Goal: Task Accomplishment & Management: Manage account settings

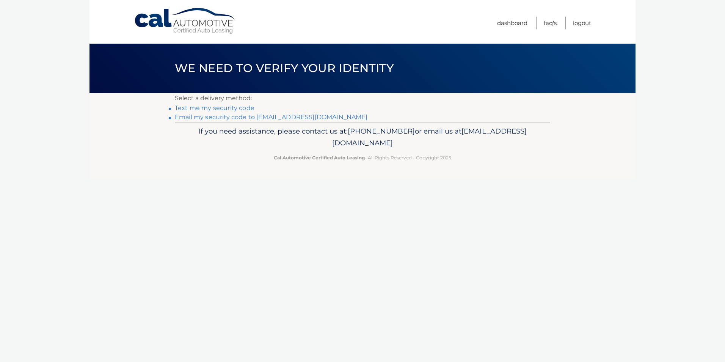
click at [283, 117] on link "Email my security code to k********@verizon.net" at bounding box center [271, 116] width 193 height 7
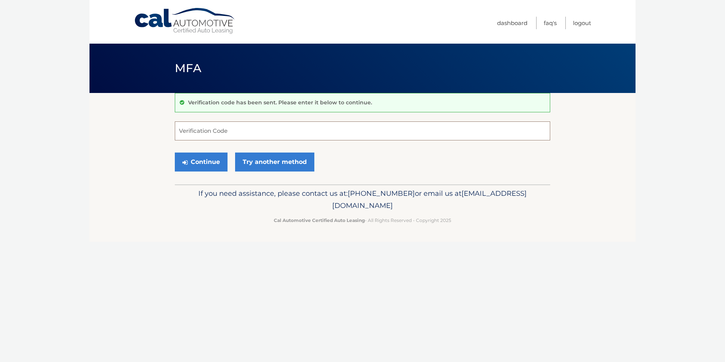
click at [199, 128] on input "Verification Code" at bounding box center [363, 130] width 376 height 19
type input "751880"
click at [196, 159] on button "Continue" at bounding box center [201, 162] width 53 height 19
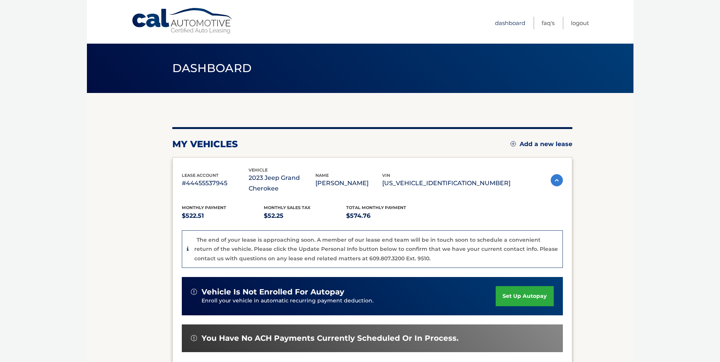
click at [507, 24] on link "Dashboard" at bounding box center [510, 23] width 30 height 13
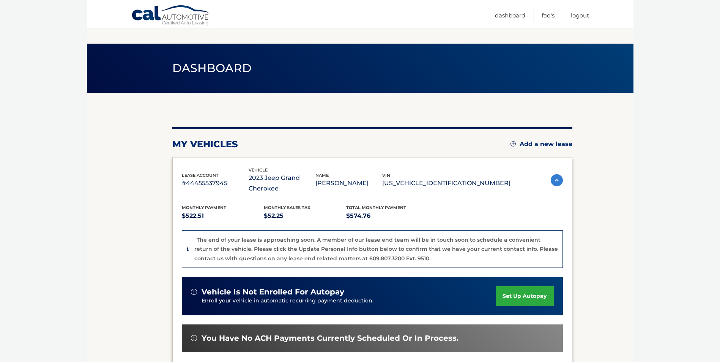
scroll to position [114, 0]
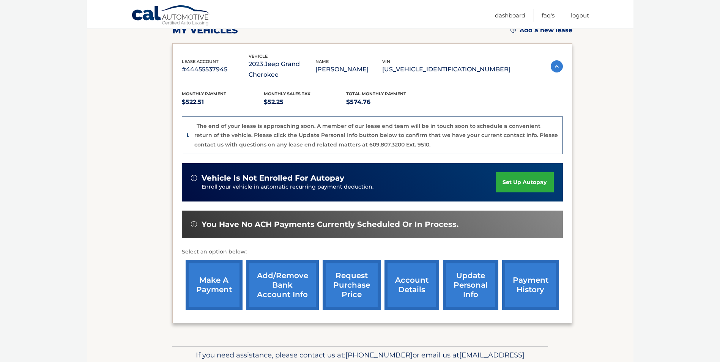
click at [411, 291] on link "account details" at bounding box center [411, 285] width 55 height 50
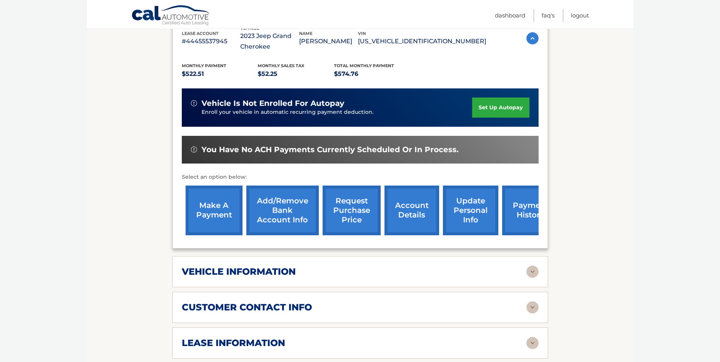
scroll to position [228, 0]
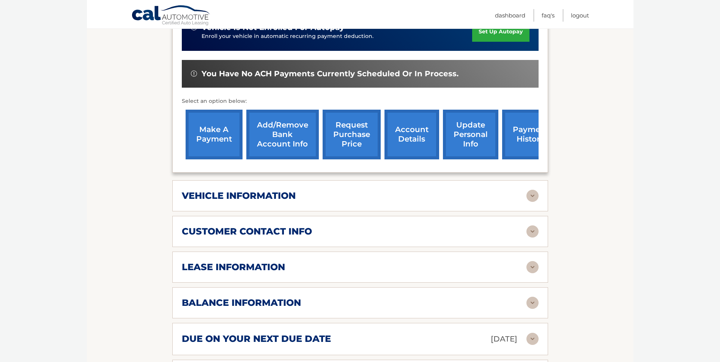
click at [528, 266] on img at bounding box center [532, 267] width 12 height 12
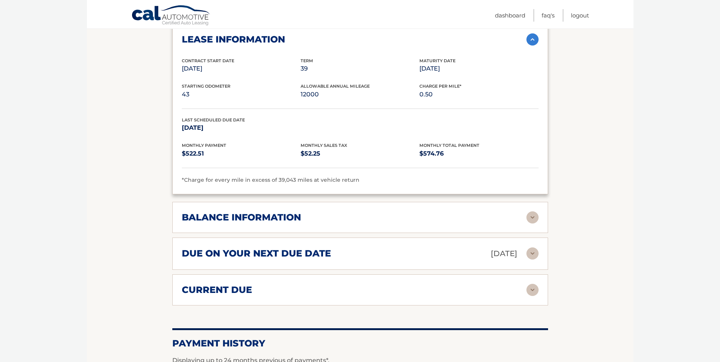
scroll to position [569, 0]
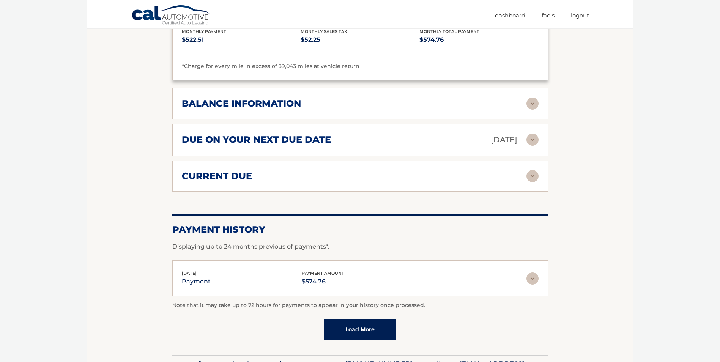
click at [530, 104] on img at bounding box center [532, 104] width 12 height 12
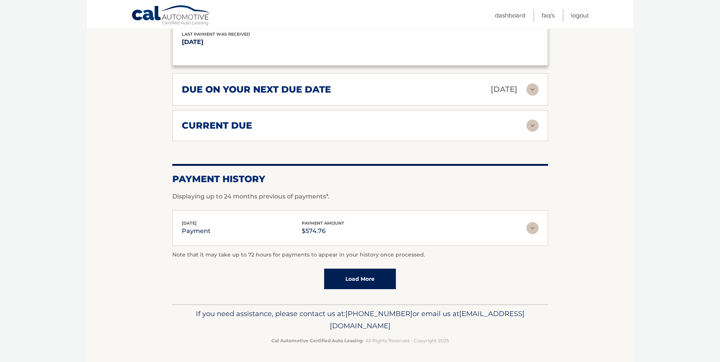
scroll to position [673, 0]
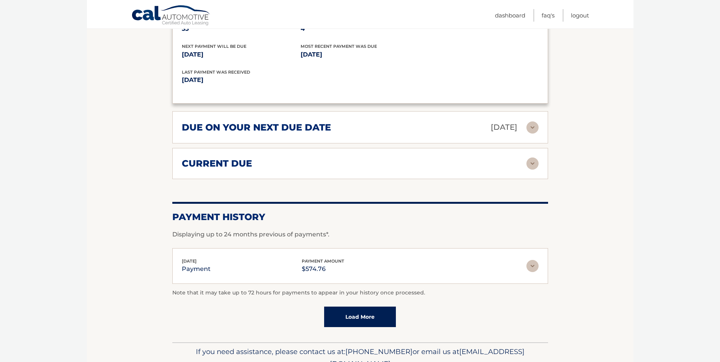
click at [531, 127] on img at bounding box center [532, 127] width 12 height 12
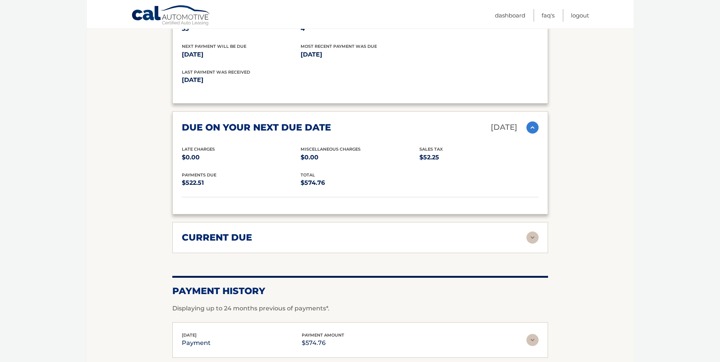
click at [531, 127] on img at bounding box center [532, 127] width 12 height 12
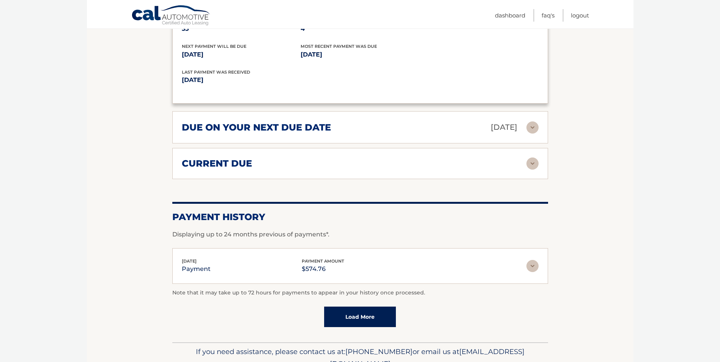
click at [535, 164] on img at bounding box center [532, 163] width 12 height 12
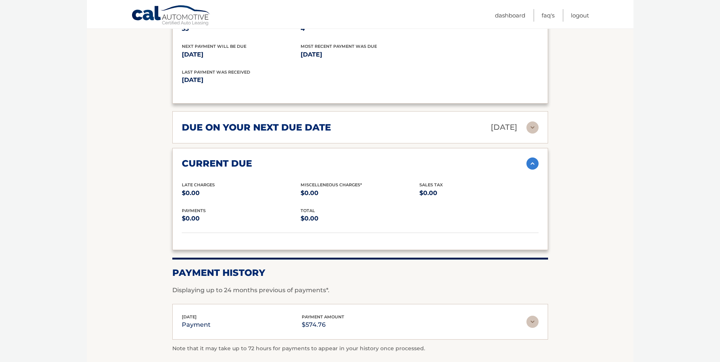
click at [532, 165] on img at bounding box center [532, 163] width 12 height 12
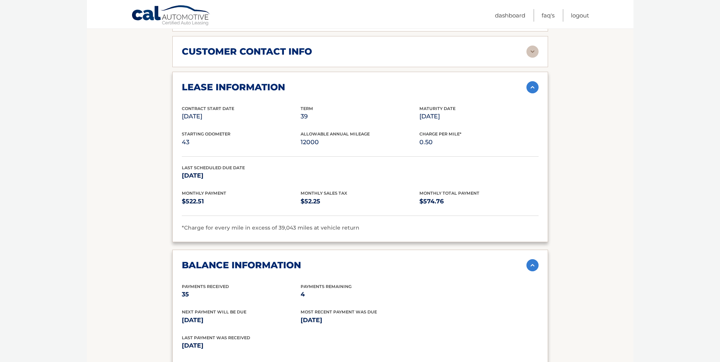
scroll to position [332, 0]
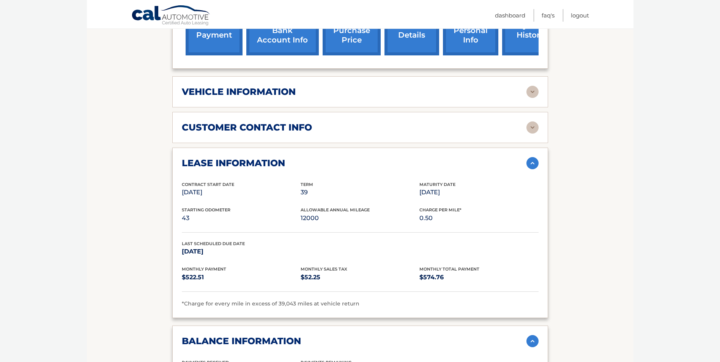
click at [529, 124] on img at bounding box center [532, 127] width 12 height 12
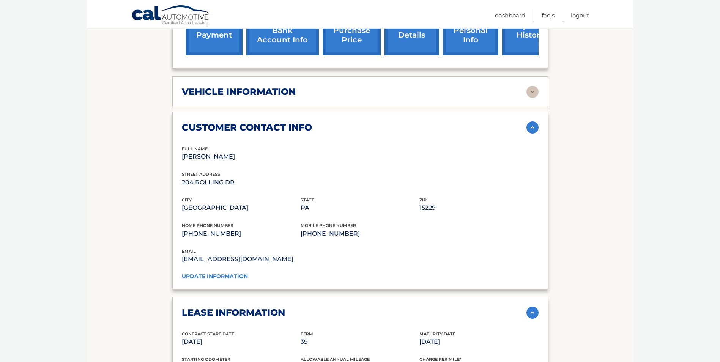
click at [529, 124] on img at bounding box center [532, 127] width 12 height 12
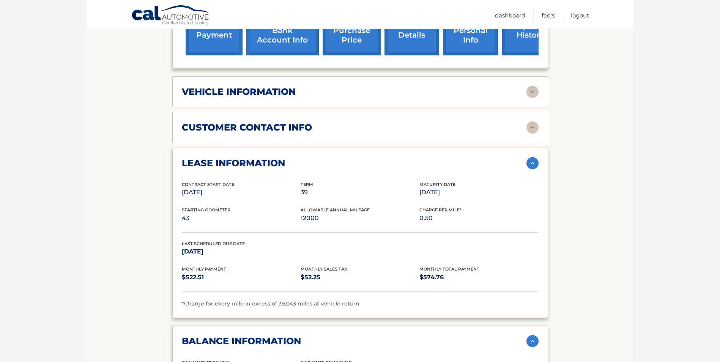
click at [536, 90] on img at bounding box center [532, 92] width 12 height 12
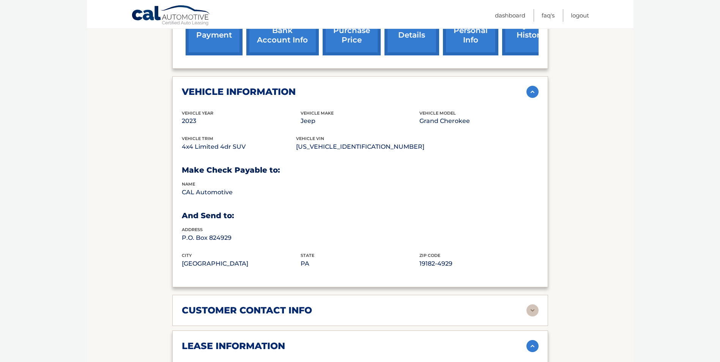
click at [536, 90] on img at bounding box center [532, 92] width 12 height 12
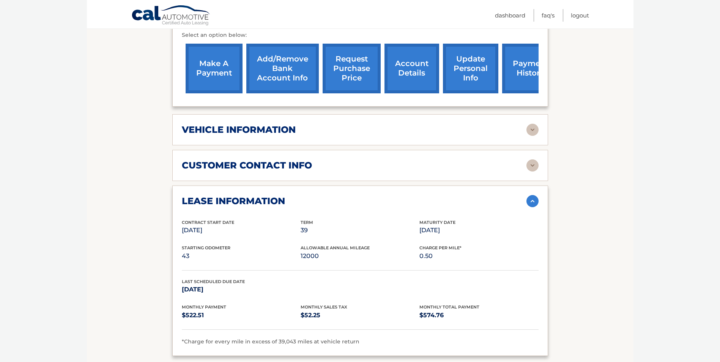
scroll to position [142, 0]
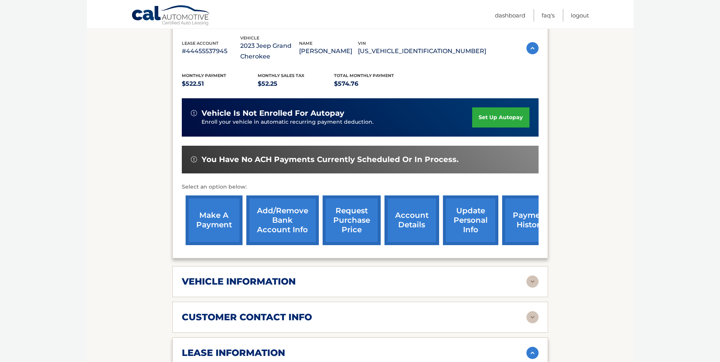
click at [402, 221] on link "account details" at bounding box center [411, 220] width 55 height 50
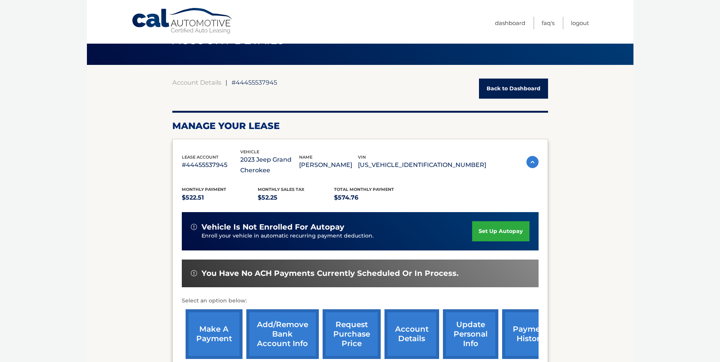
scroll to position [0, 0]
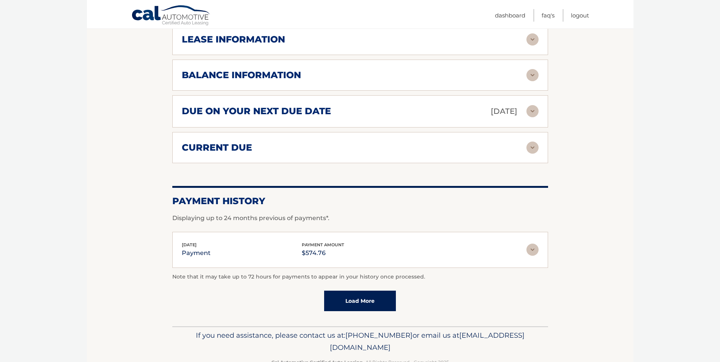
scroll to position [477, 0]
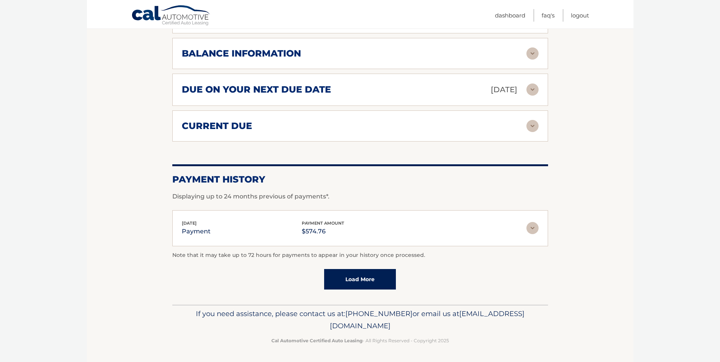
click at [370, 275] on link "Load More" at bounding box center [360, 279] width 72 height 20
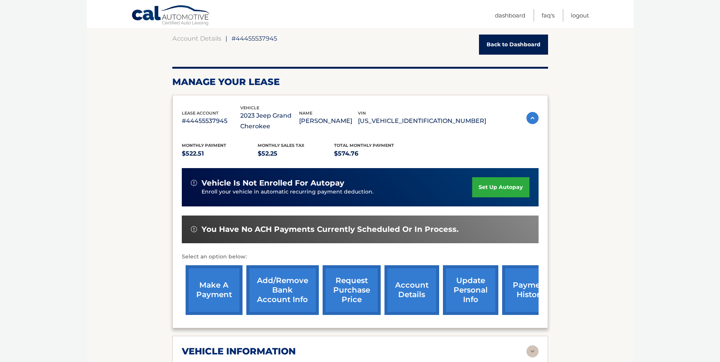
scroll to position [0, 0]
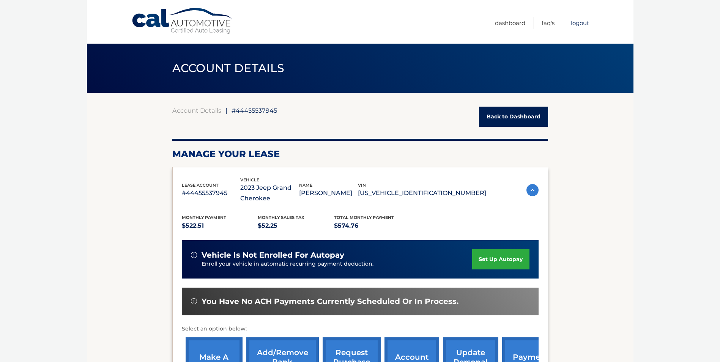
click at [580, 23] on link "Logout" at bounding box center [580, 23] width 18 height 13
